Goal: Task Accomplishment & Management: Use online tool/utility

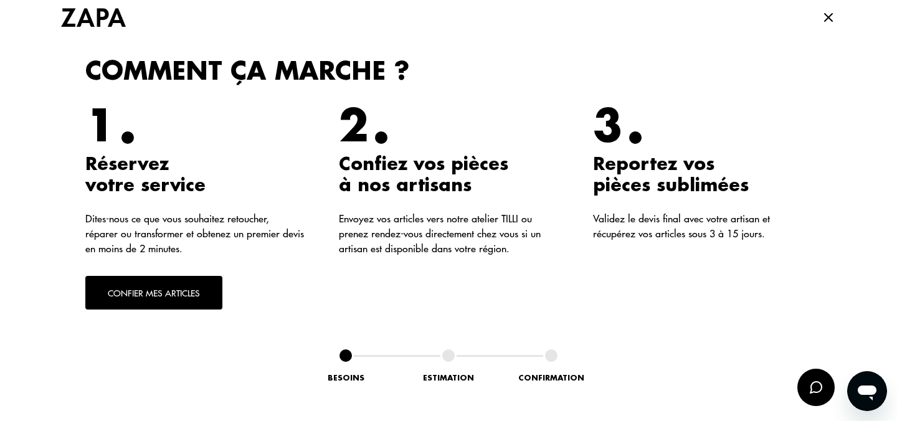
scroll to position [280, 0]
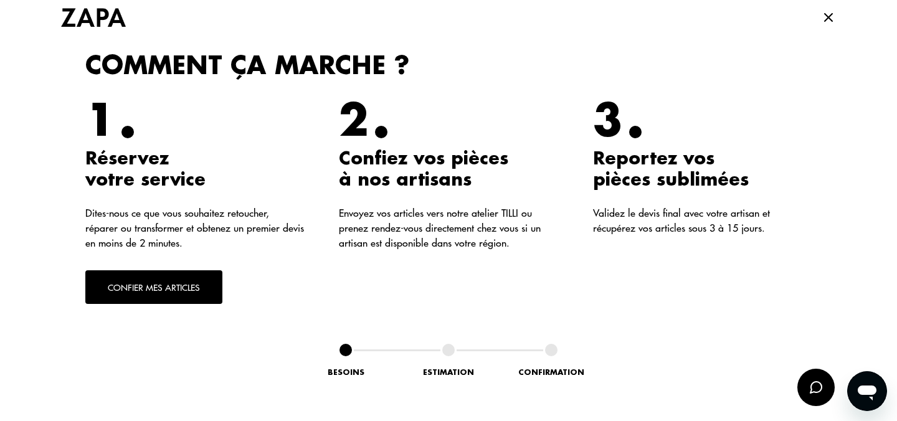
click at [178, 289] on button "Confier mes articles" at bounding box center [153, 287] width 137 height 34
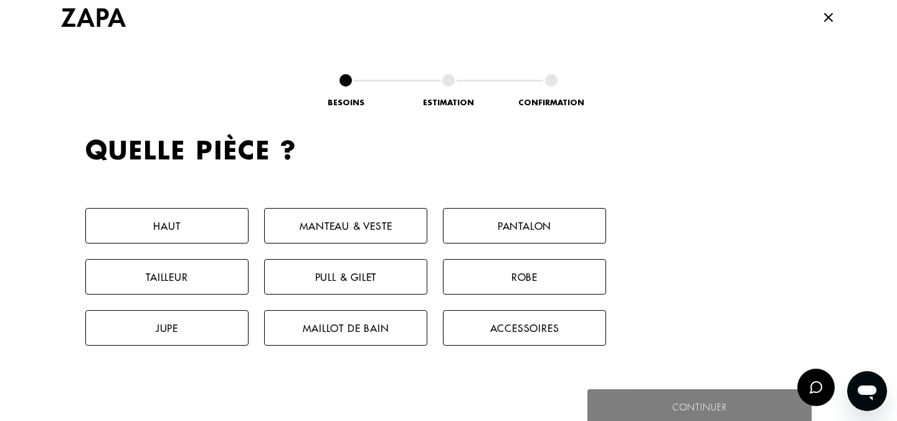
scroll to position [574, 0]
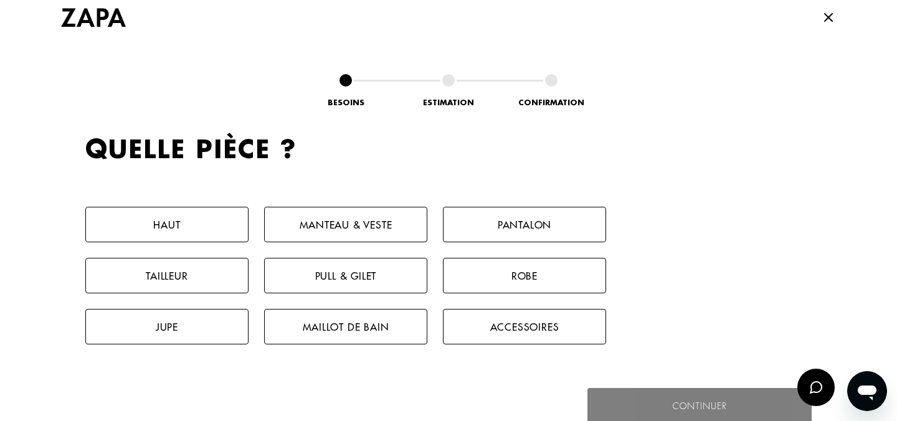
click at [509, 280] on button "Robe" at bounding box center [524, 276] width 163 height 36
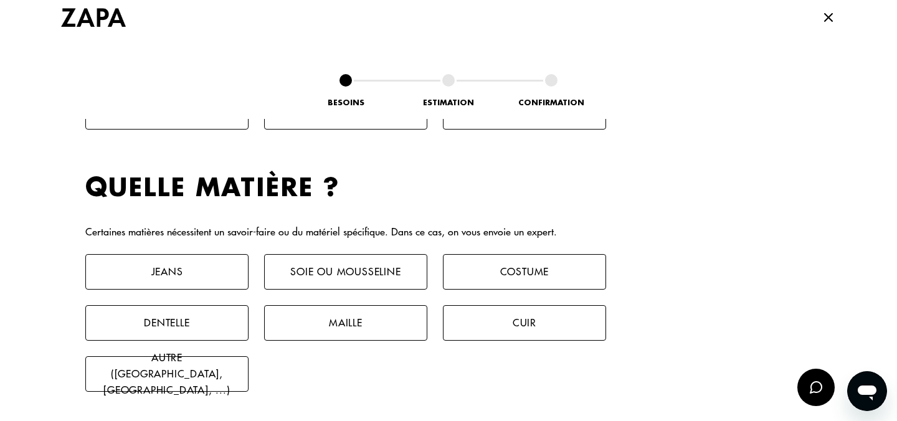
scroll to position [826, 0]
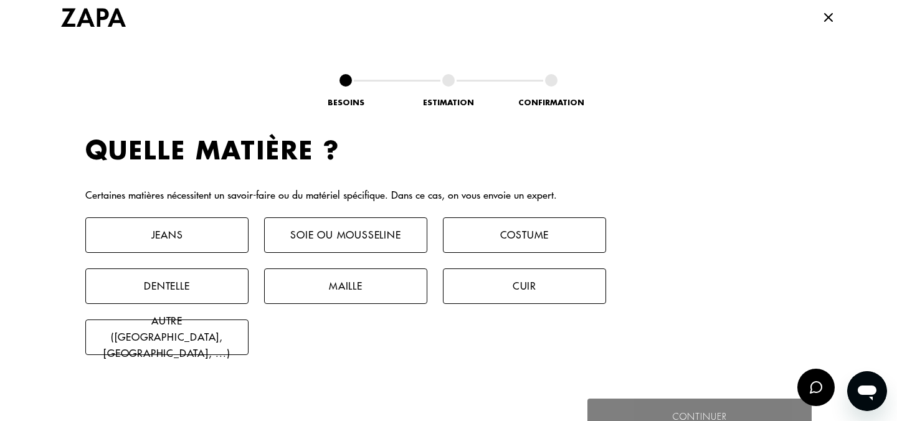
click at [186, 328] on button "Autre ([GEOGRAPHIC_DATA], [GEOGRAPHIC_DATA], ...)" at bounding box center [166, 338] width 163 height 36
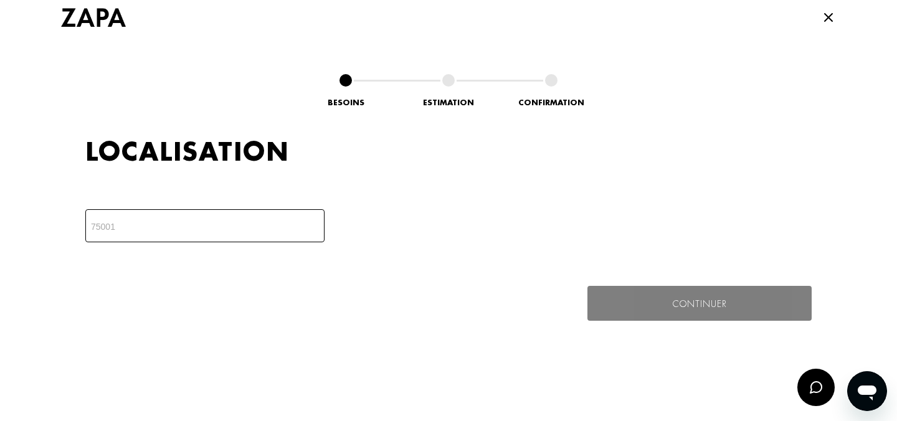
scroll to position [1088, 0]
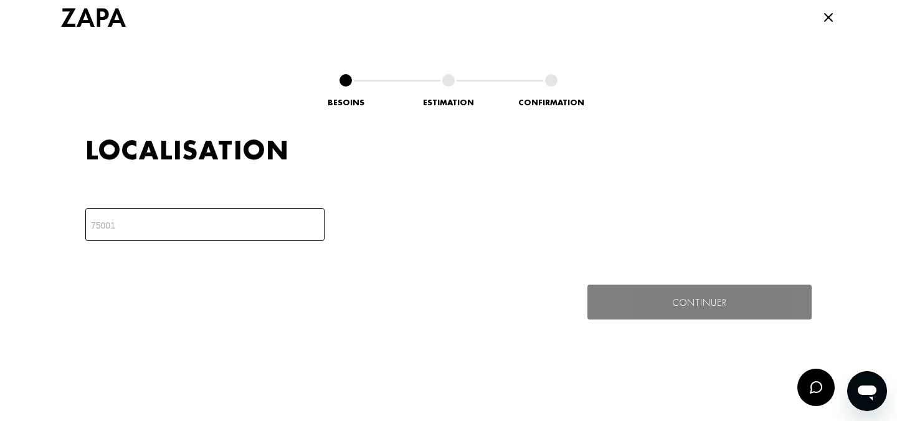
click at [220, 224] on input "number" at bounding box center [204, 224] width 239 height 33
type input "59130"
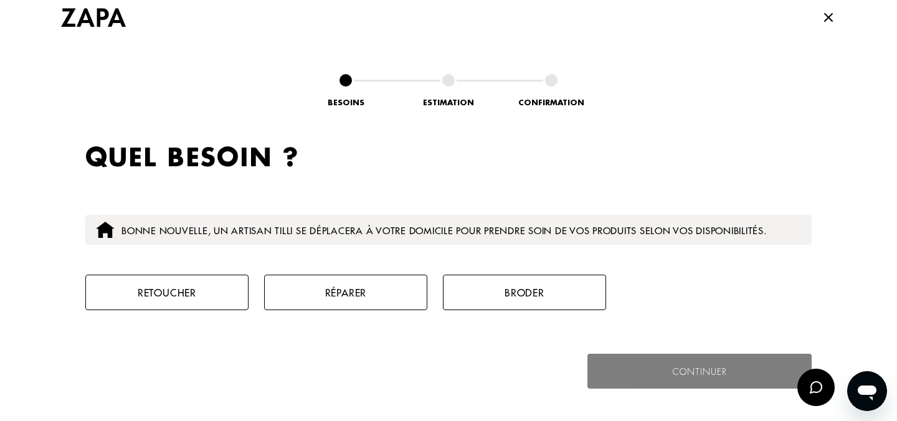
scroll to position [1236, 0]
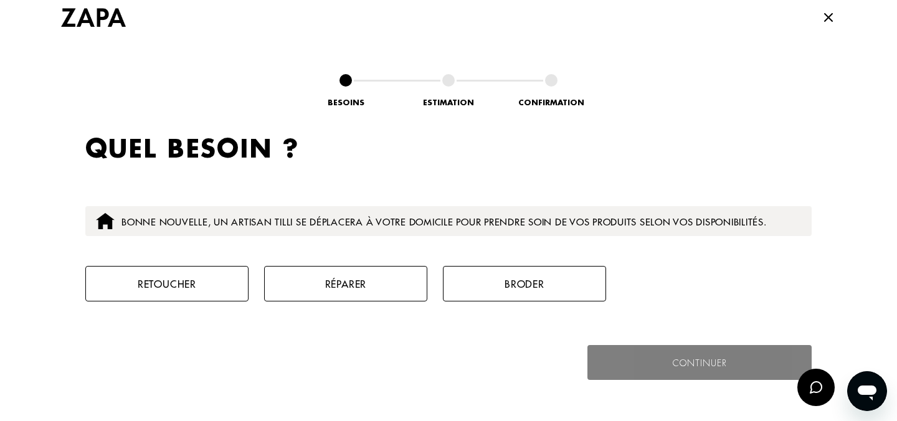
click at [175, 287] on button "Retoucher" at bounding box center [166, 284] width 163 height 36
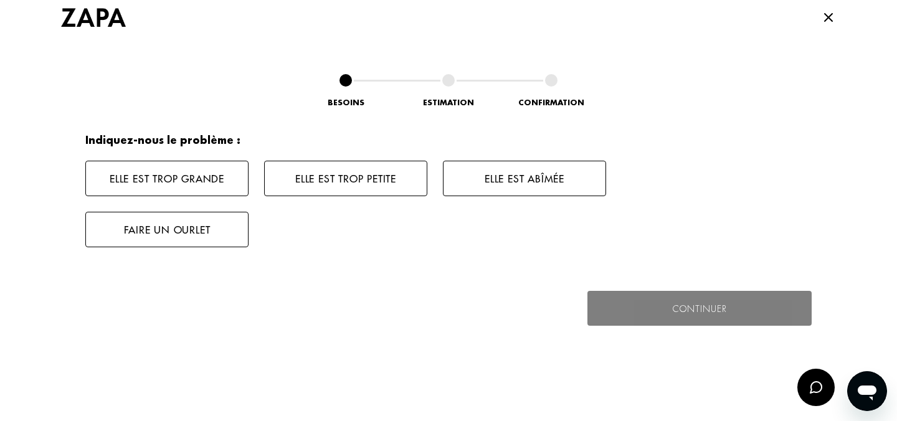
scroll to position [1444, 0]
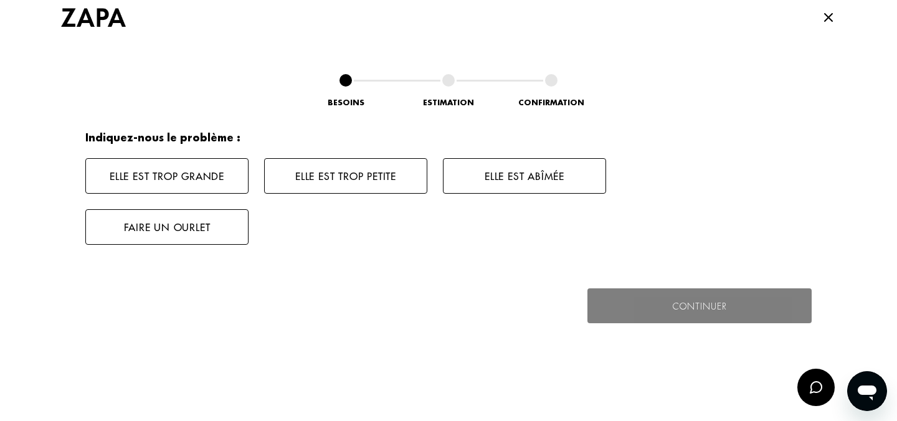
click at [214, 190] on button "Elle est trop grande" at bounding box center [166, 176] width 163 height 36
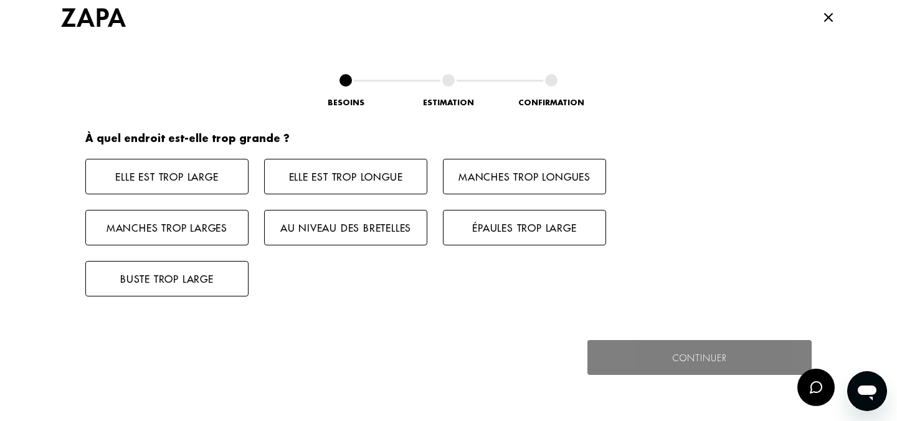
scroll to position [1595, 0]
click at [205, 186] on button "Elle est trop large" at bounding box center [166, 176] width 163 height 36
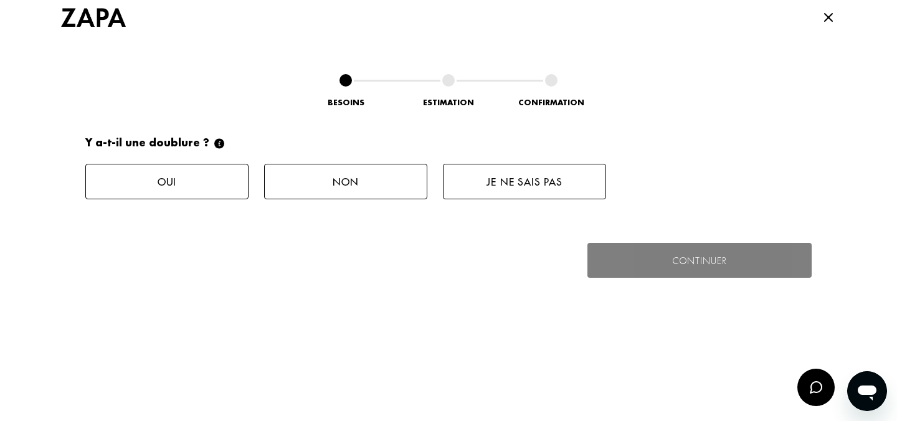
scroll to position [1797, 0]
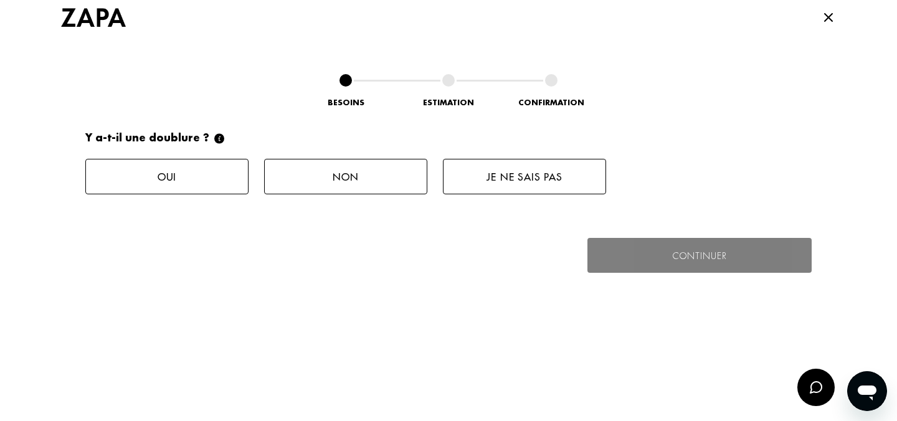
click at [214, 184] on button "Oui" at bounding box center [166, 177] width 163 height 36
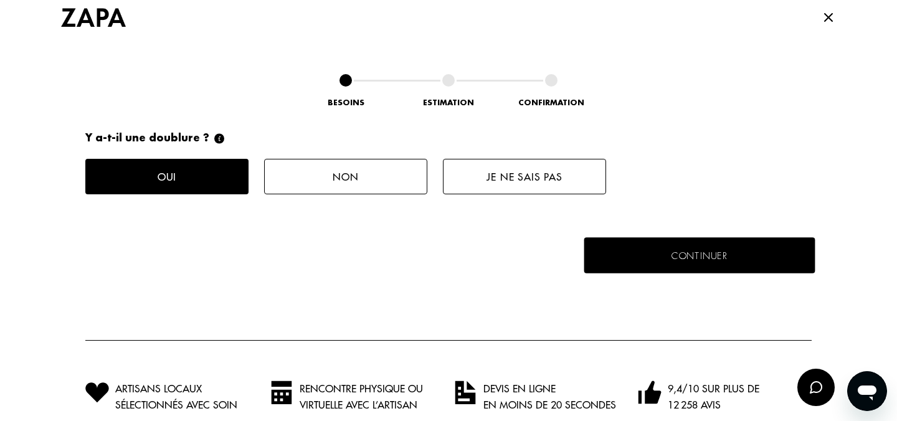
click at [785, 264] on button "Continuer" at bounding box center [699, 255] width 231 height 36
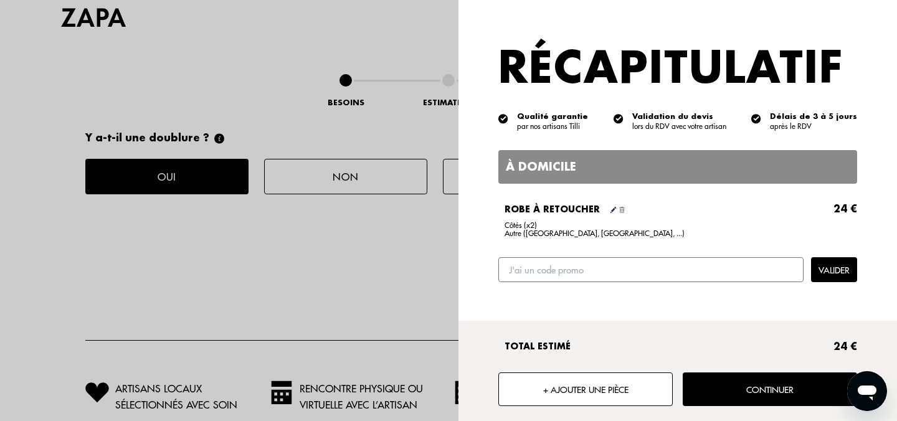
click at [752, 397] on button "Continuer" at bounding box center [770, 389] width 174 height 34
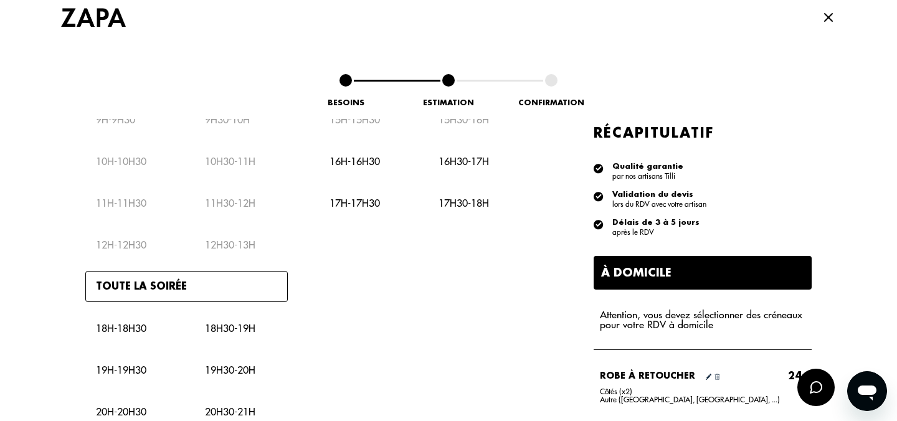
scroll to position [619, 0]
